Goal: Information Seeking & Learning: Learn about a topic

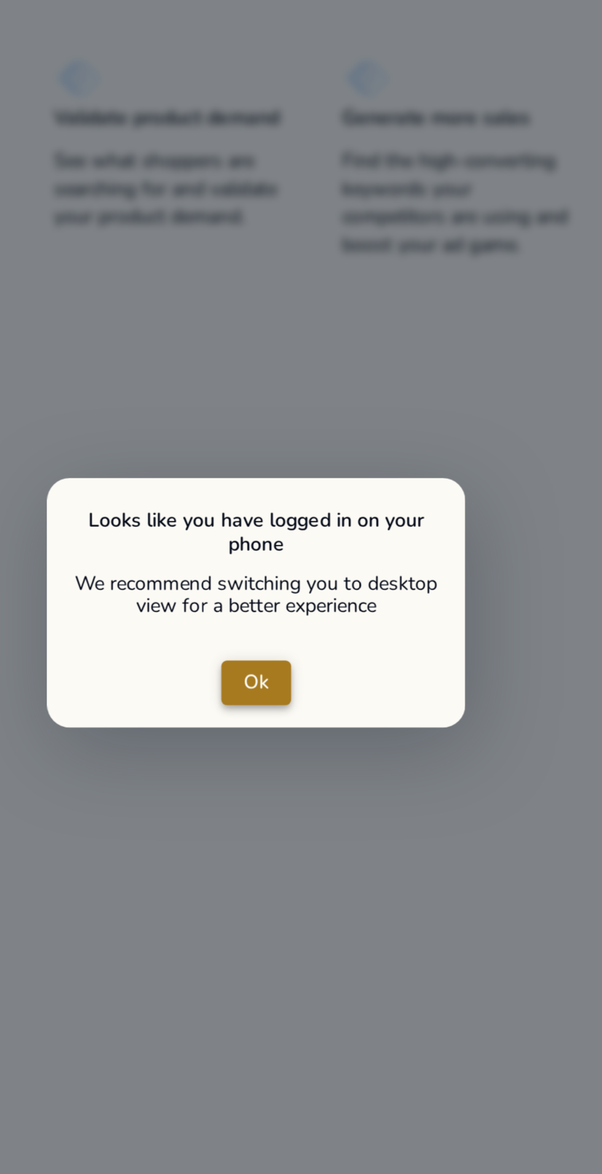
click at [304, 586] on span "Ok" at bounding box center [300, 584] width 11 height 13
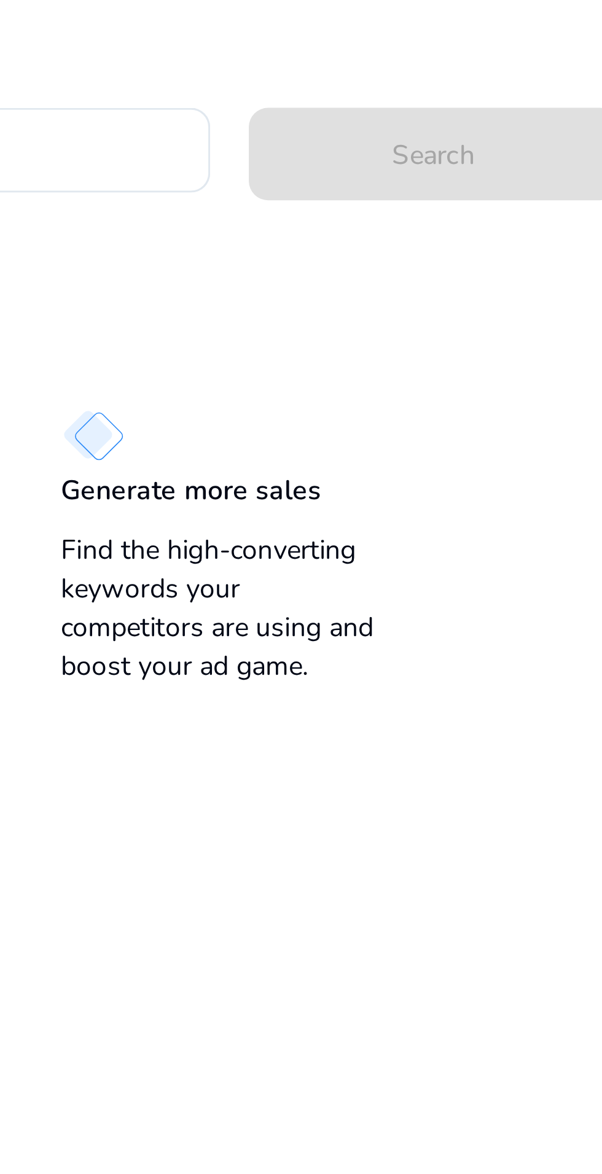
click at [401, 338] on p "Generate more sales" at bounding box center [380, 336] width 83 height 12
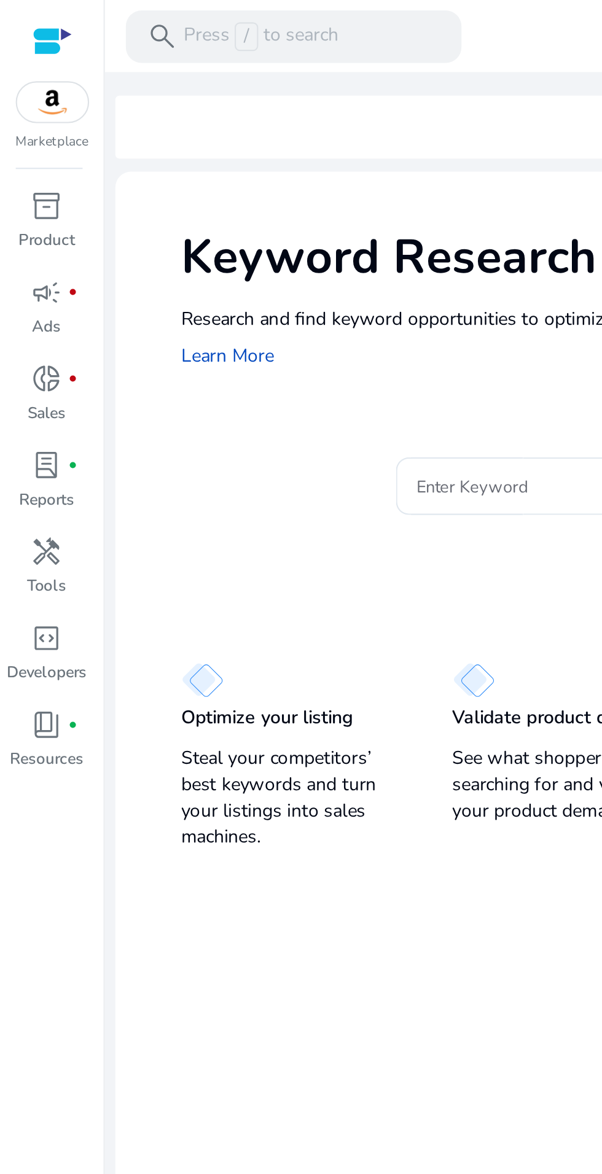
click at [18, 15] on div at bounding box center [24, 19] width 18 height 14
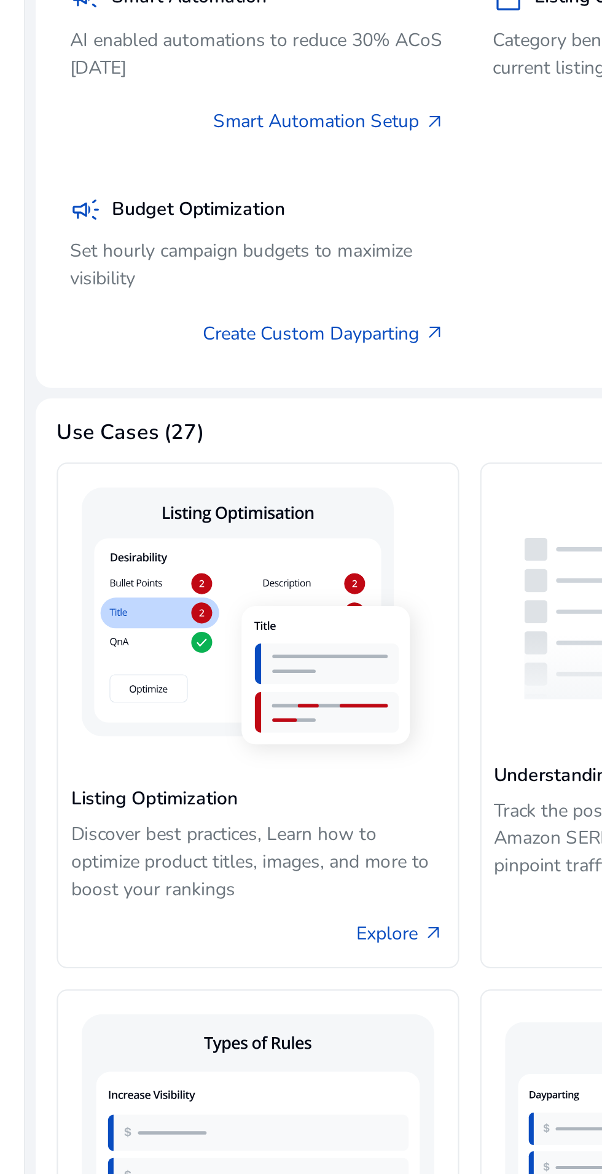
scroll to position [66, 0]
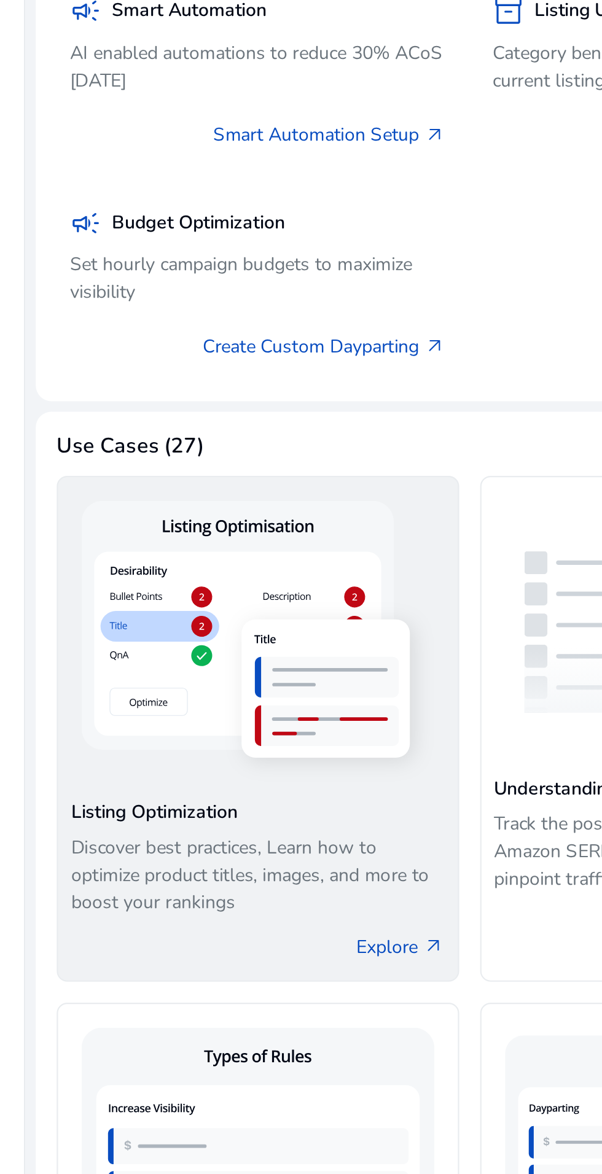
click at [174, 856] on img at bounding box center [158, 872] width 175 height 142
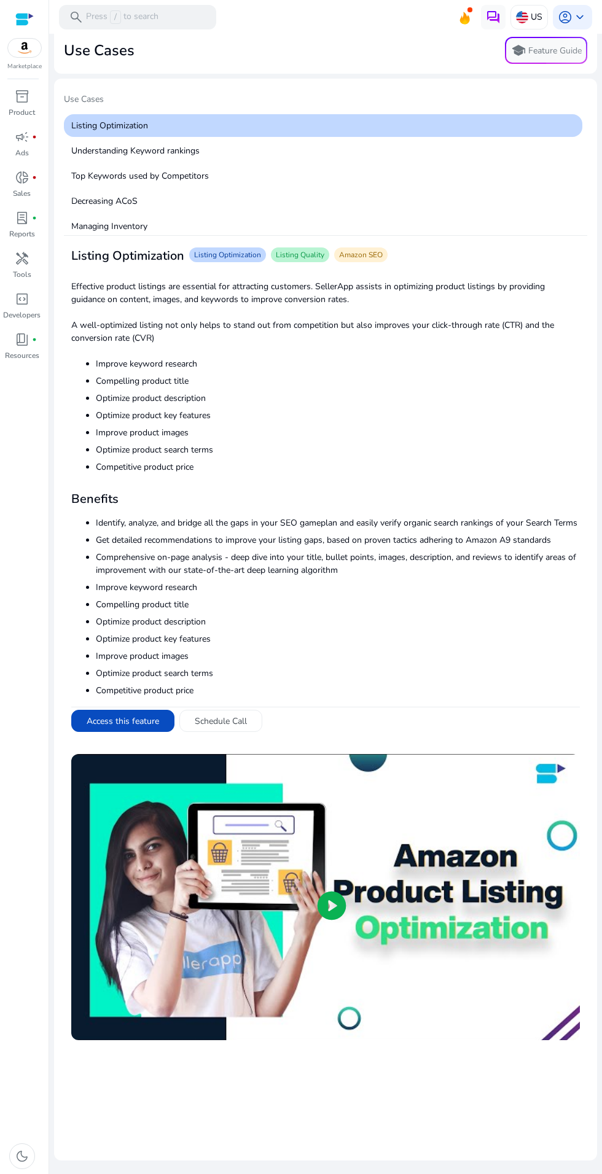
scroll to position [129, 0]
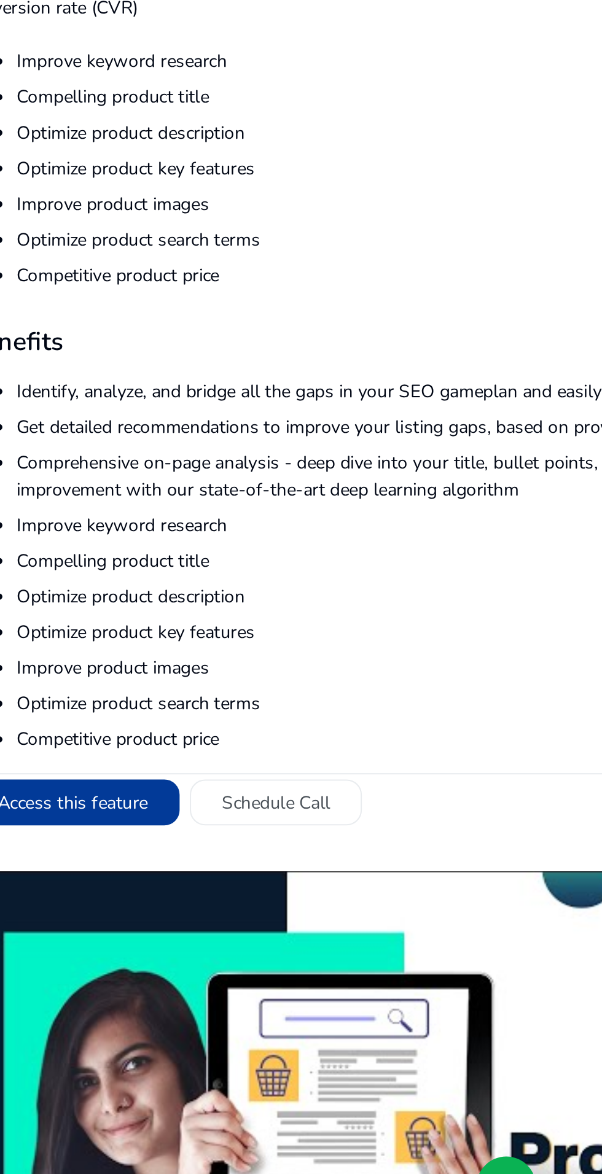
click at [153, 710] on button "Access this feature" at bounding box center [122, 721] width 103 height 22
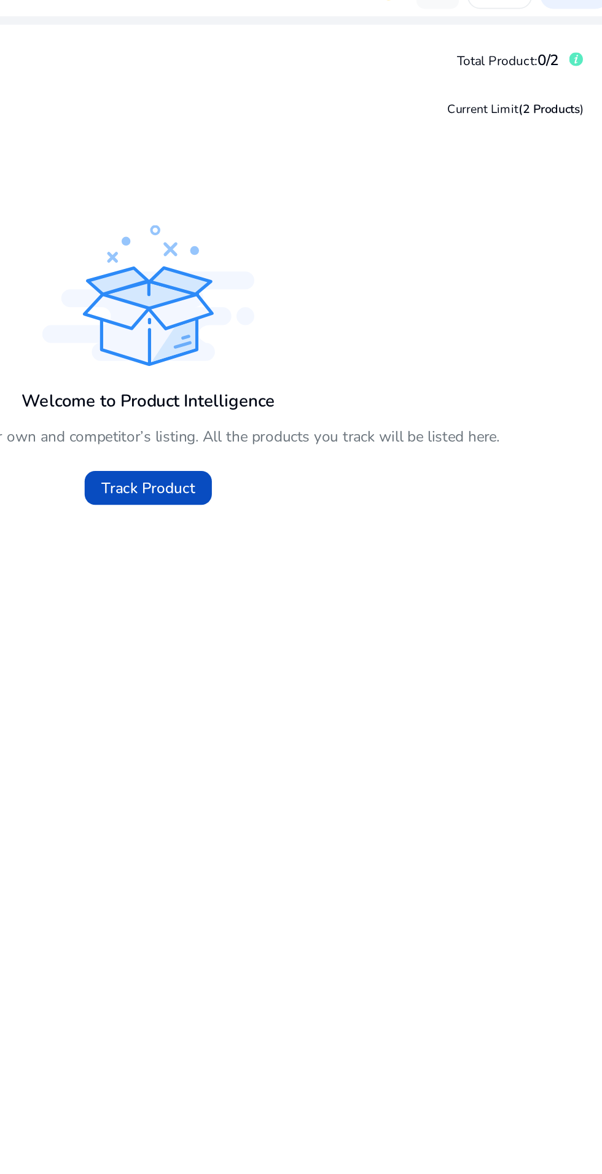
click at [568, 53] on div "Total Product: 0/2" at bounding box center [540, 58] width 73 height 21
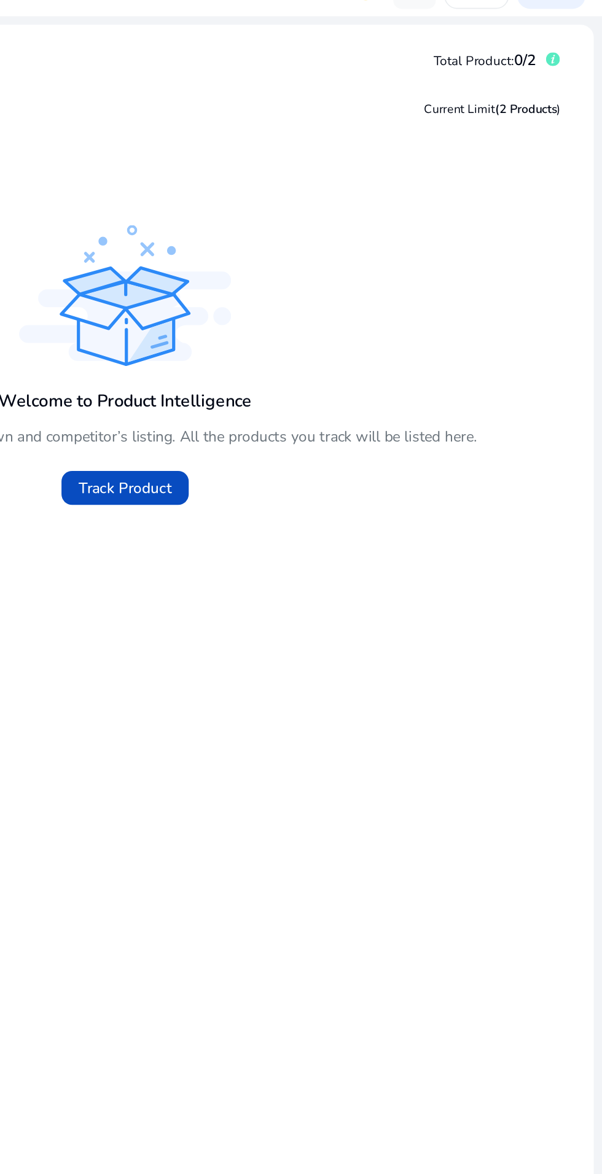
click at [570, 55] on icon at bounding box center [573, 59] width 8 height 8
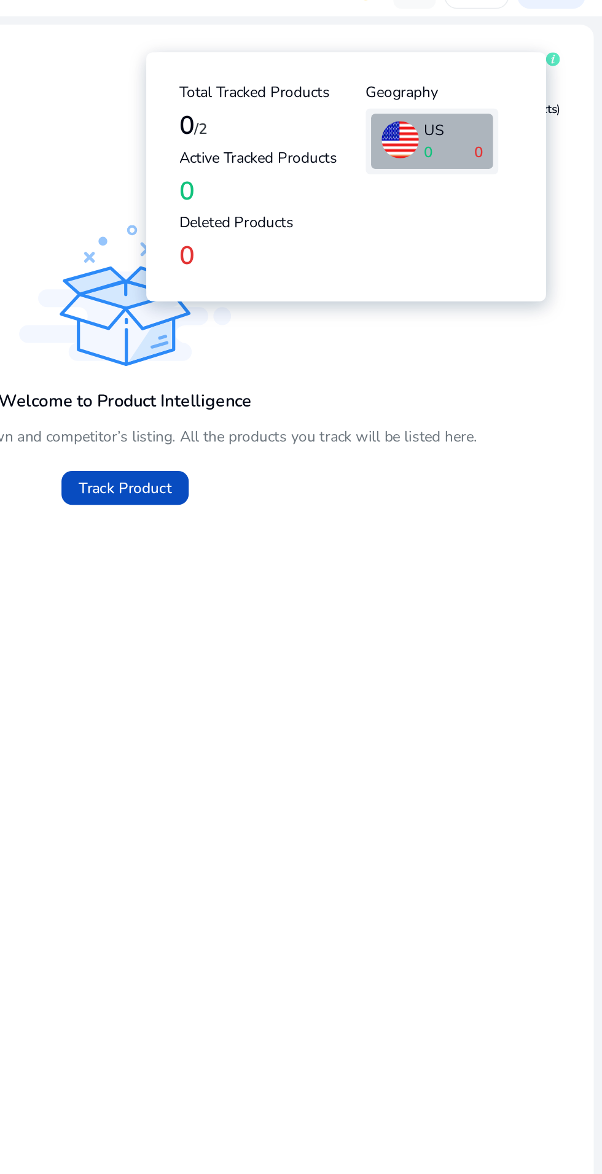
click at [475, 239] on div "Welcome to Product Intelligence You can track and monitor your own and competit…" at bounding box center [325, 280] width 407 height 82
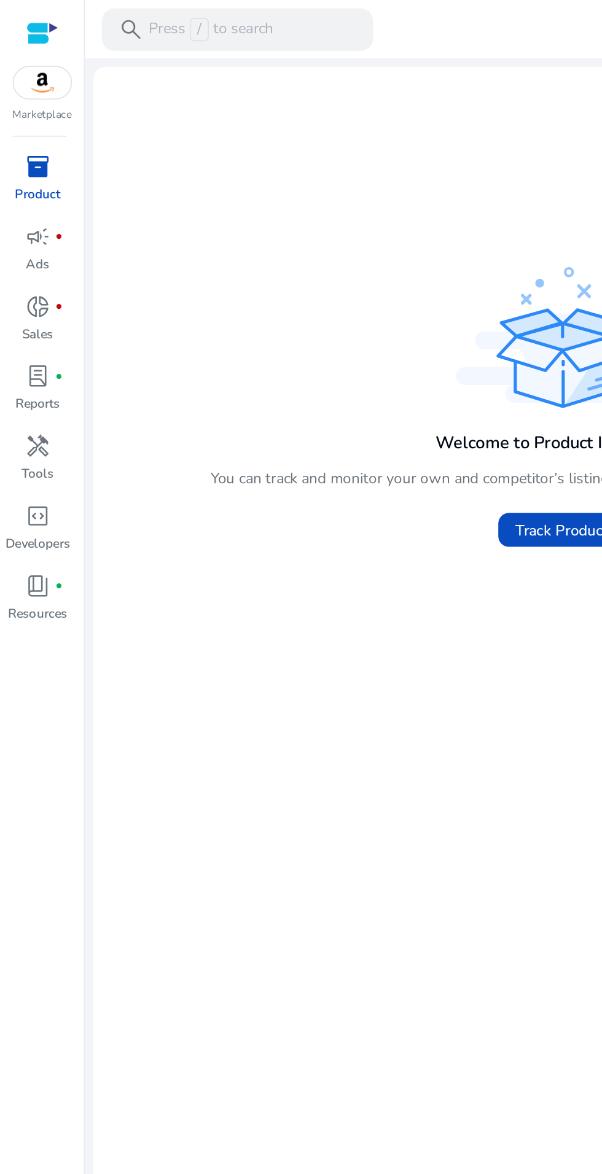
click at [31, 17] on div at bounding box center [24, 19] width 18 height 14
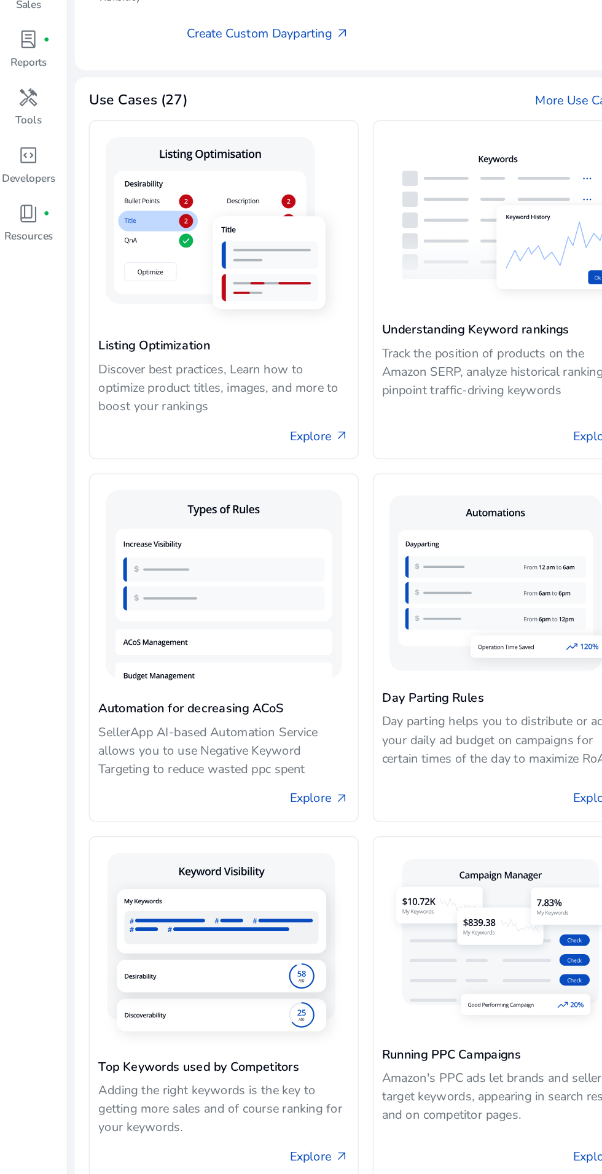
scroll to position [518, 0]
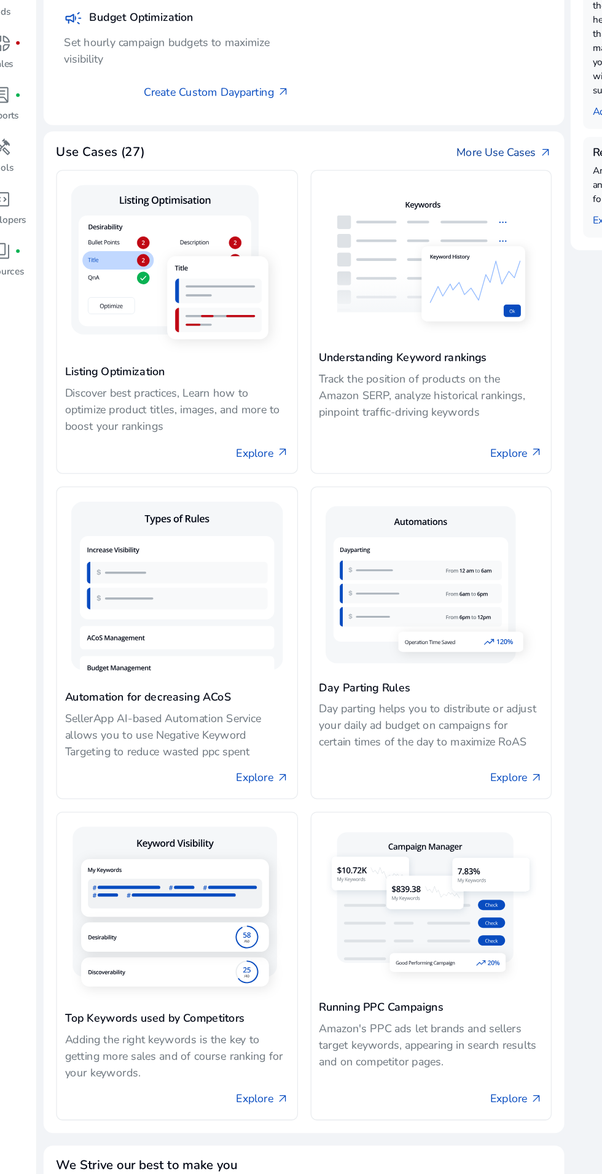
click at [430, 258] on link "More Use Cases arrow_outward" at bounding box center [413, 262] width 74 height 13
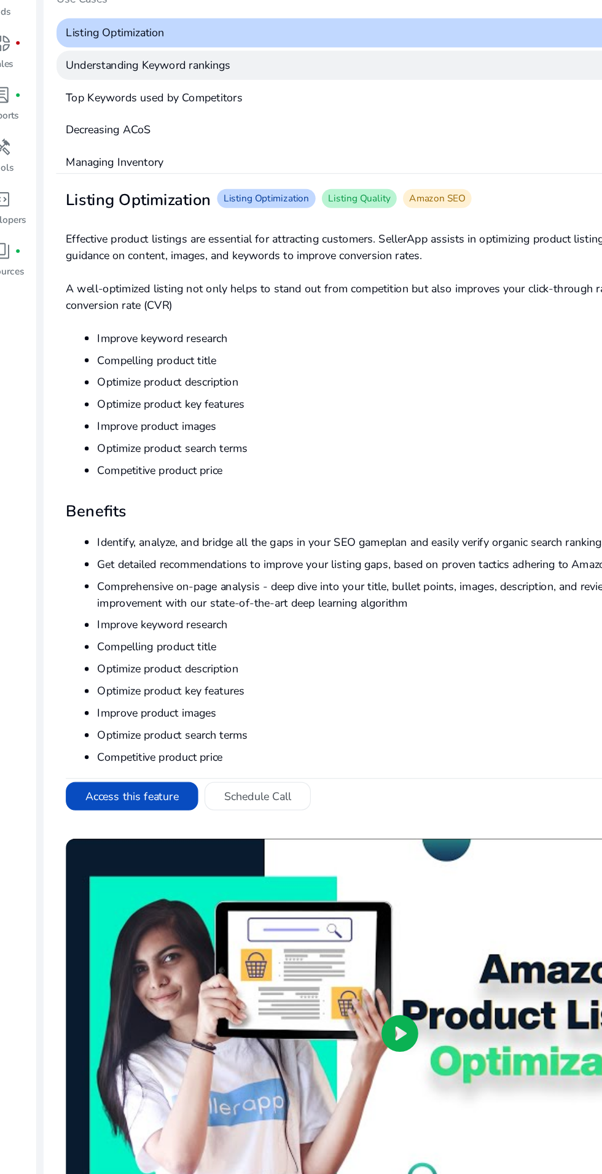
click at [188, 195] on p "Understanding Keyword rankings" at bounding box center [323, 194] width 518 height 23
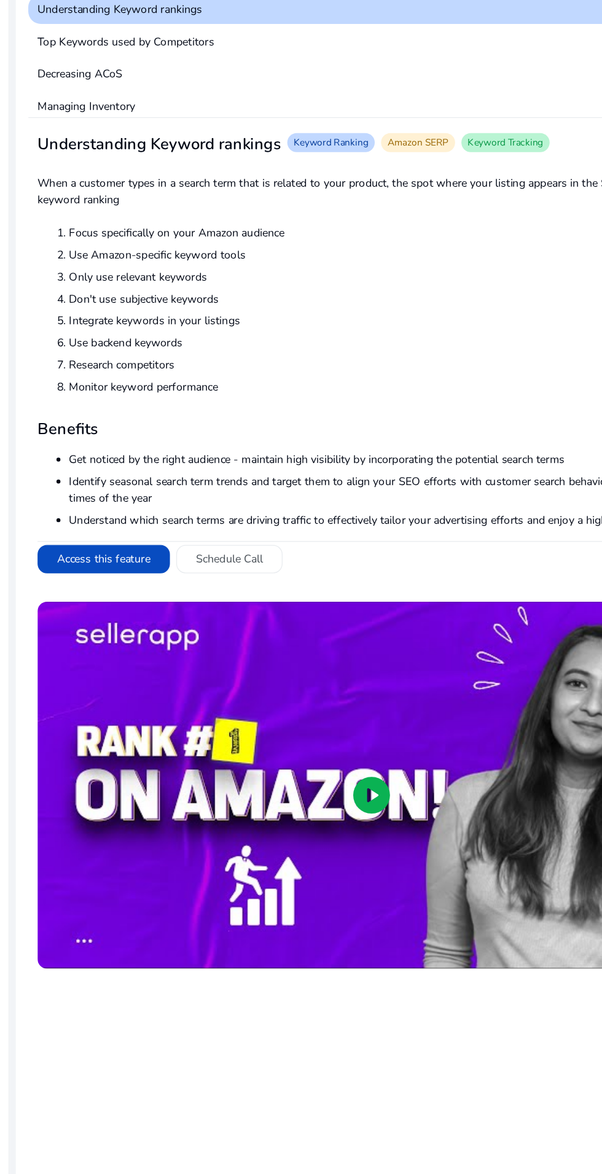
scroll to position [129, 0]
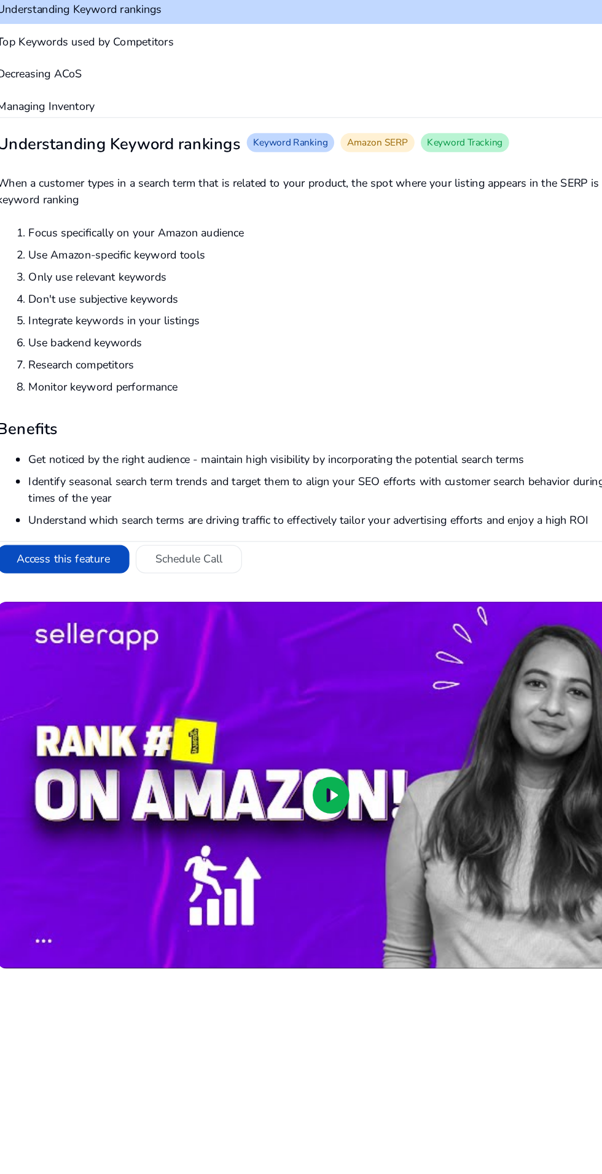
click at [328, 747] on span "play_circle" at bounding box center [331, 764] width 34 height 34
